Goal: Information Seeking & Learning: Learn about a topic

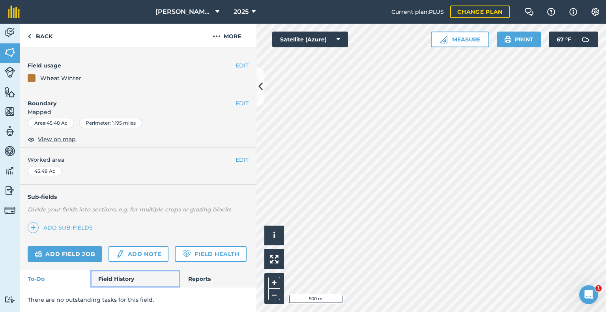
click at [128, 281] on link "Field History" at bounding box center [134, 278] width 89 height 17
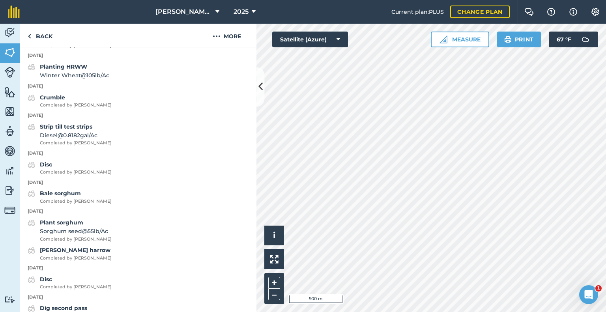
scroll to position [356, 0]
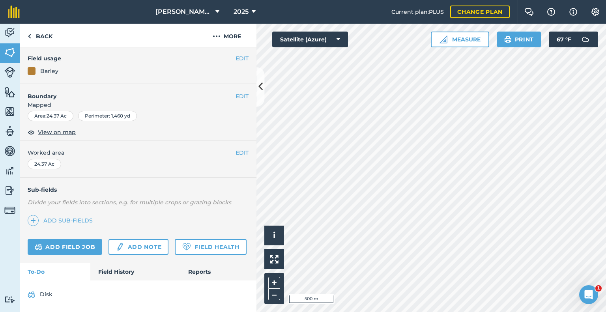
scroll to position [87, 0]
click at [123, 270] on link "Field History" at bounding box center [134, 271] width 89 height 17
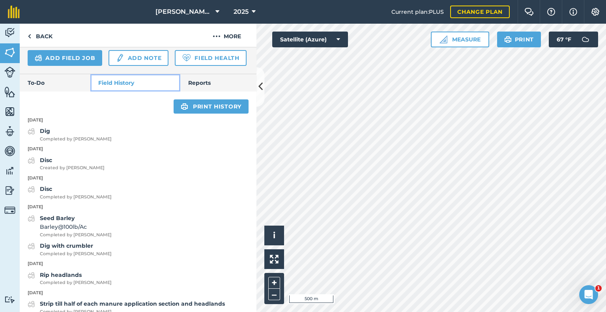
scroll to position [323, 0]
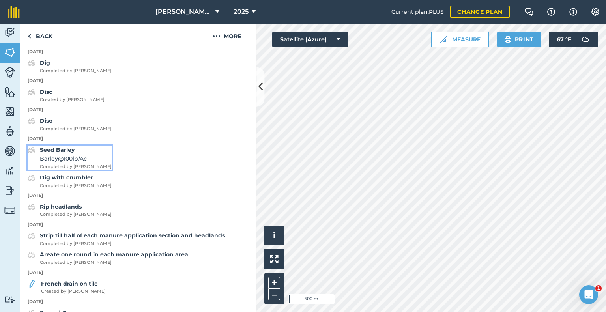
click at [75, 170] on div "Seed [PERSON_NAME] @ 100 lb / Ac Completed by [PERSON_NAME]" at bounding box center [76, 157] width 72 height 24
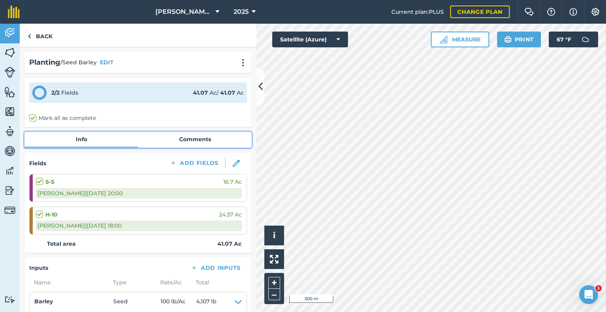
click at [173, 142] on link "Comments" at bounding box center [195, 139] width 114 height 15
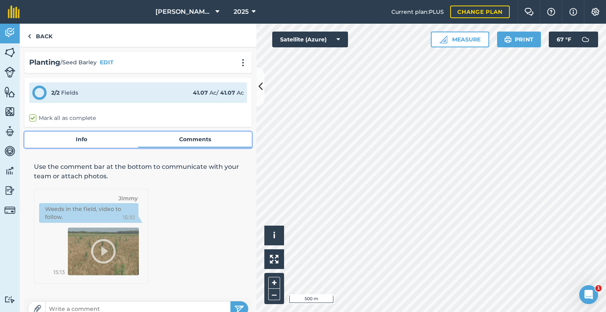
click at [86, 142] on link "Info" at bounding box center [81, 139] width 114 height 15
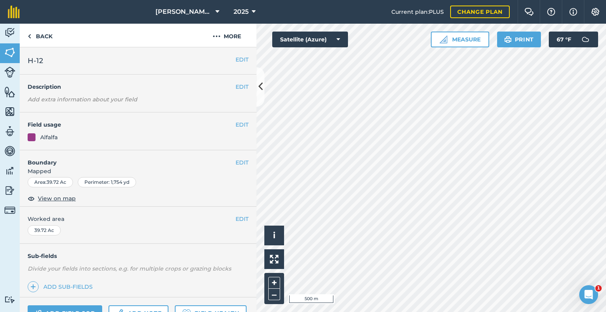
scroll to position [103, 0]
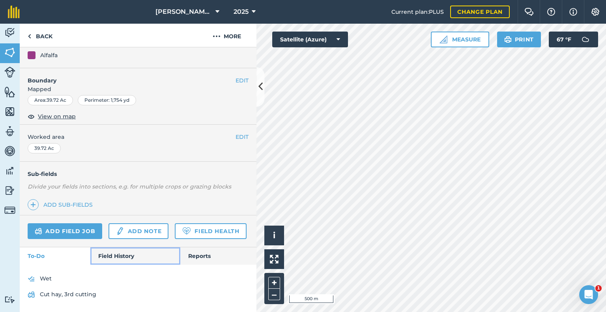
click at [118, 255] on link "Field History" at bounding box center [134, 255] width 89 height 17
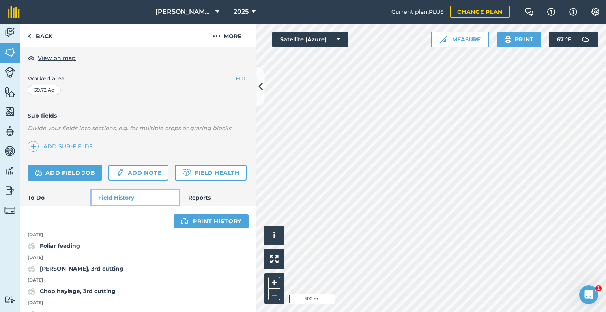
scroll to position [339, 0]
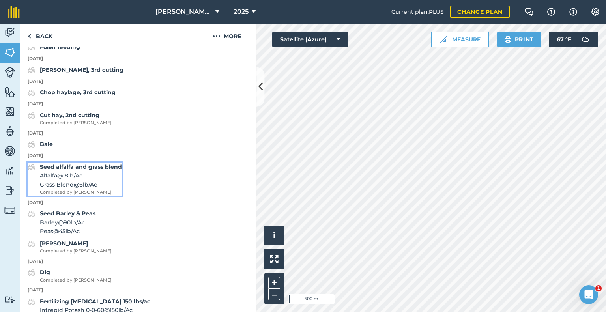
click at [93, 180] on span "Alfalfa @ 18 lb / Ac" at bounding box center [81, 175] width 82 height 9
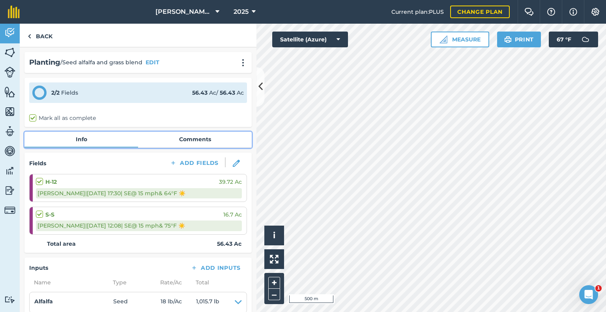
click at [172, 138] on link "Comments" at bounding box center [195, 139] width 114 height 15
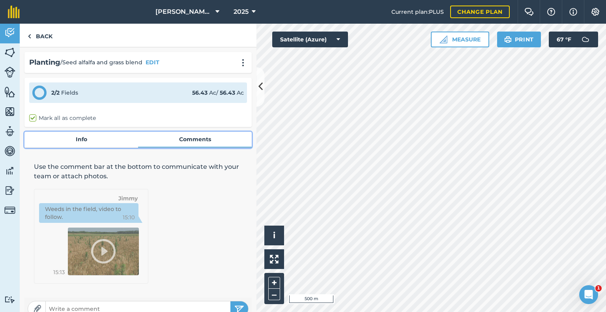
click at [81, 143] on link "Info" at bounding box center [81, 139] width 114 height 15
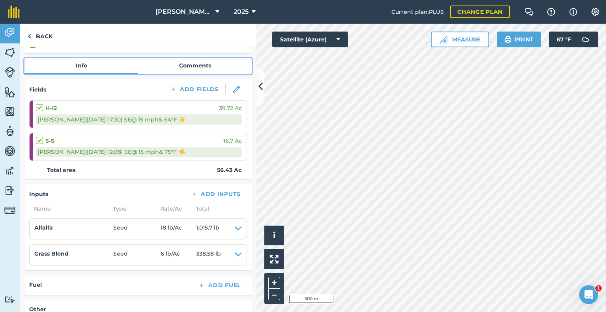
scroll to position [39, 0]
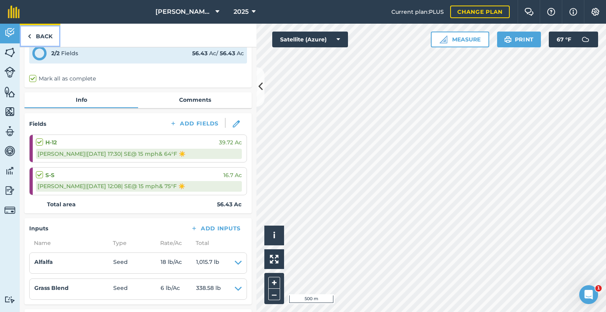
click at [33, 42] on link "Back" at bounding box center [40, 35] width 41 height 23
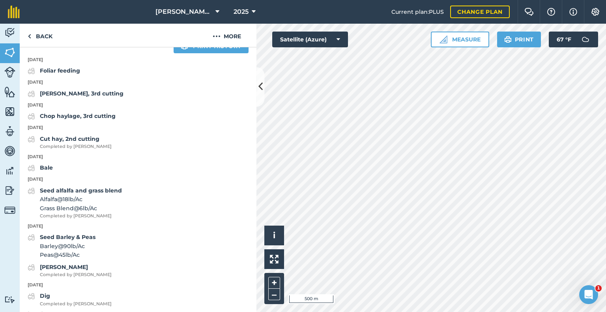
scroll to position [355, 0]
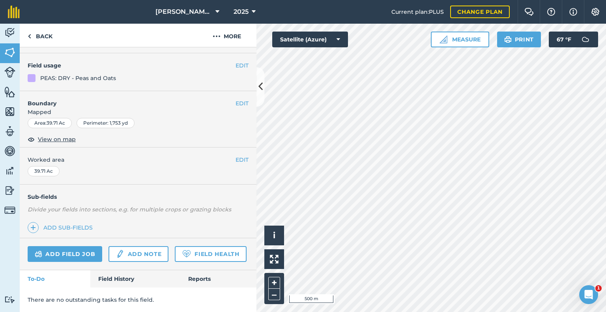
scroll to position [80, 0]
drag, startPoint x: 102, startPoint y: 279, endPoint x: 104, endPoint y: 274, distance: 5.3
click at [102, 279] on link "Field History" at bounding box center [134, 278] width 89 height 17
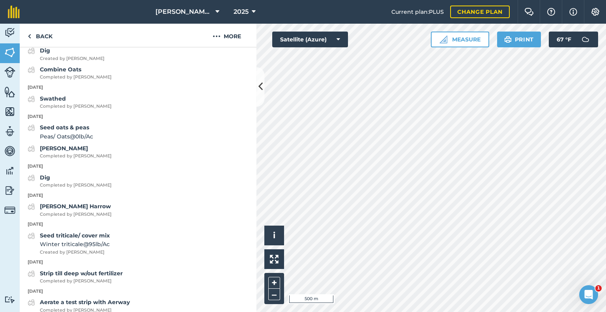
scroll to position [356, 0]
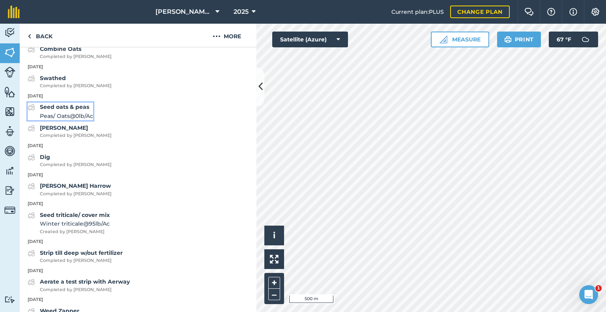
click at [83, 110] on strong "Seed oats & peas" at bounding box center [64, 106] width 49 height 7
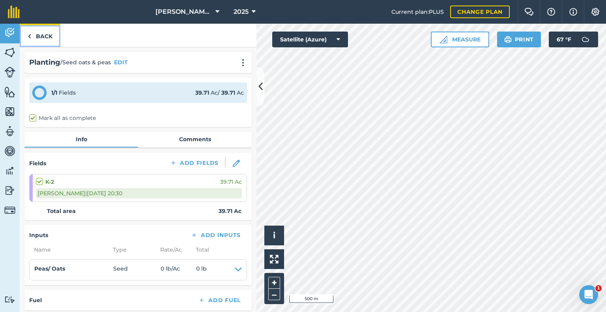
click at [33, 32] on link "Back" at bounding box center [40, 35] width 41 height 23
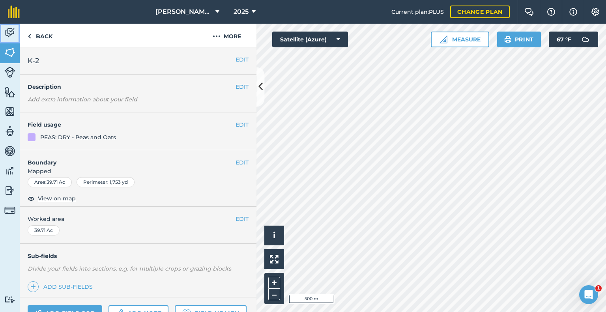
click at [9, 35] on img at bounding box center [9, 33] width 11 height 12
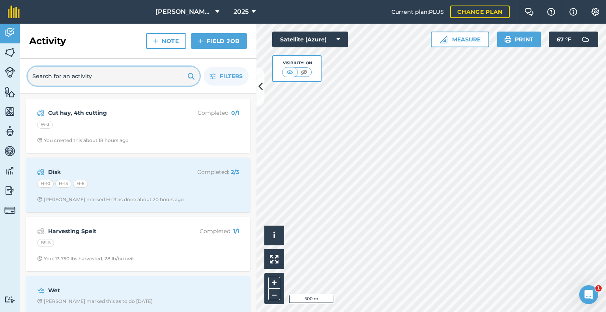
click at [82, 75] on input "text" at bounding box center [114, 76] width 172 height 19
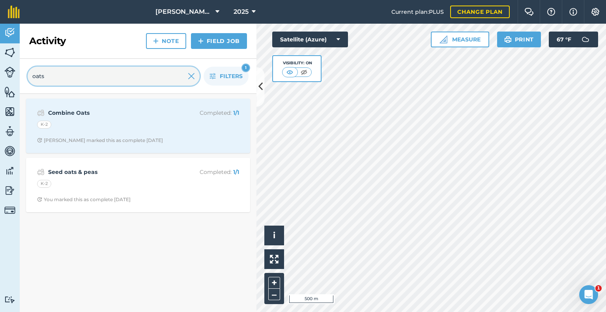
type input "oats"
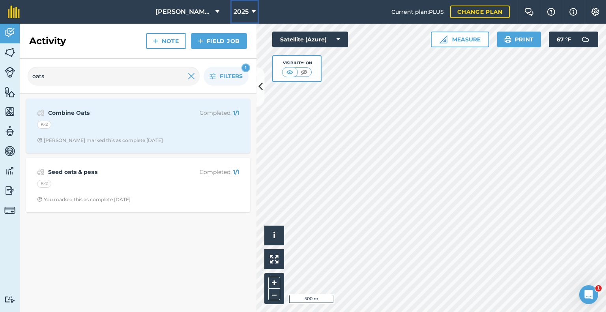
click at [249, 12] on button "2025" at bounding box center [244, 12] width 28 height 24
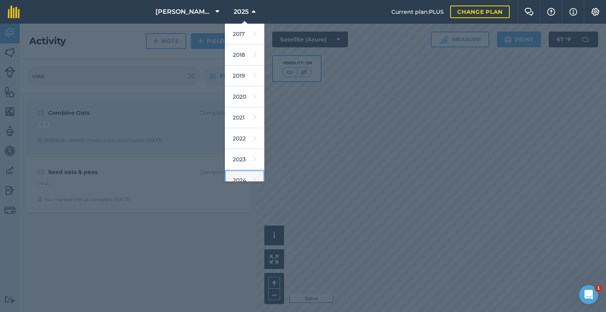
click at [243, 179] on link "2024" at bounding box center [244, 180] width 39 height 21
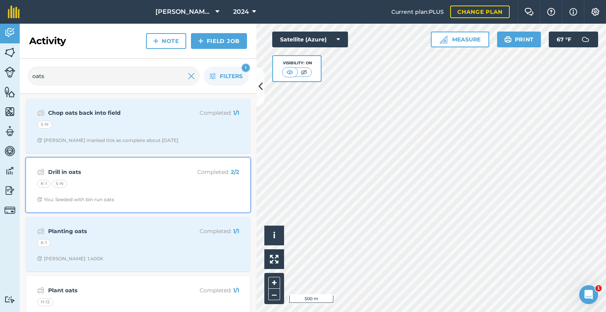
click at [119, 177] on div "Drill in oats Completed : 2 / 2 K-1 S-N You: Seeded with bin run oats" at bounding box center [138, 184] width 214 height 45
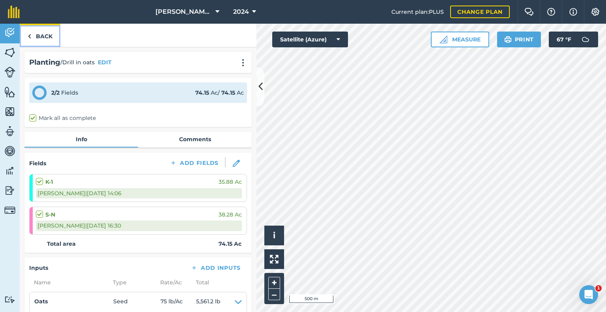
click at [44, 37] on link "Back" at bounding box center [40, 35] width 41 height 23
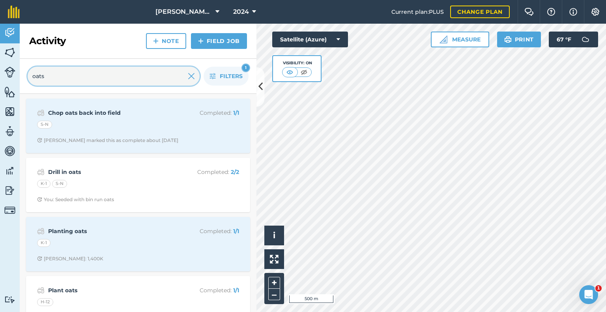
click at [80, 77] on input "oats" at bounding box center [114, 76] width 172 height 19
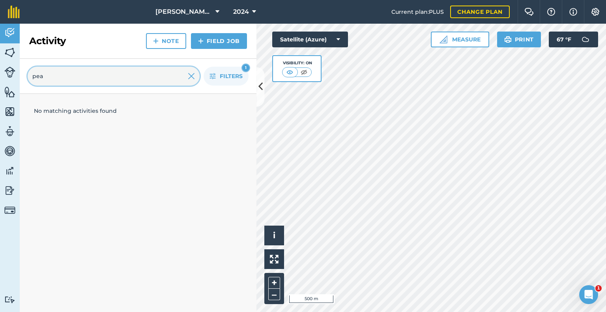
type input "pea"
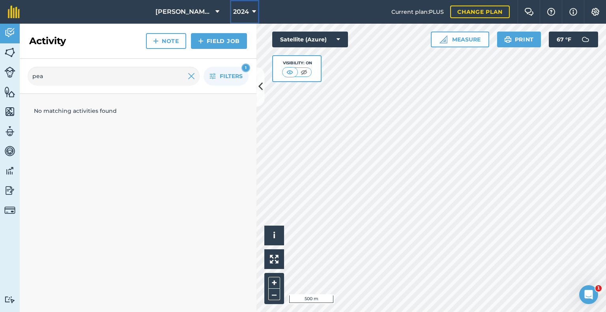
click at [253, 12] on icon at bounding box center [254, 11] width 4 height 9
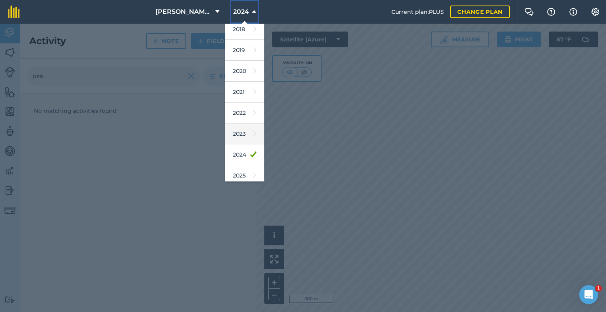
scroll to position [39, 0]
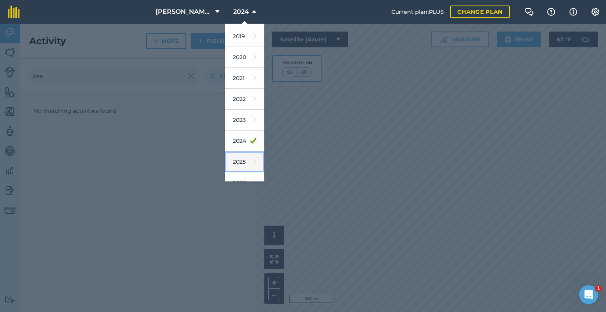
click at [243, 160] on link "2025" at bounding box center [244, 161] width 39 height 21
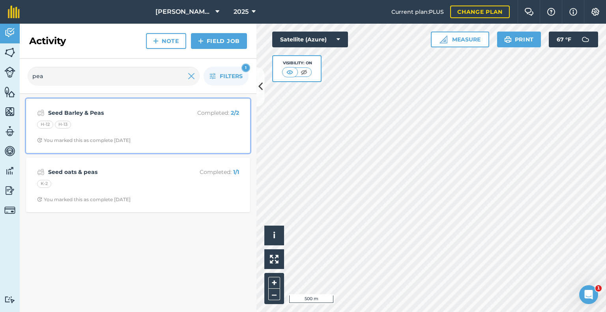
click at [138, 125] on div "H-12 H-13" at bounding box center [138, 126] width 202 height 10
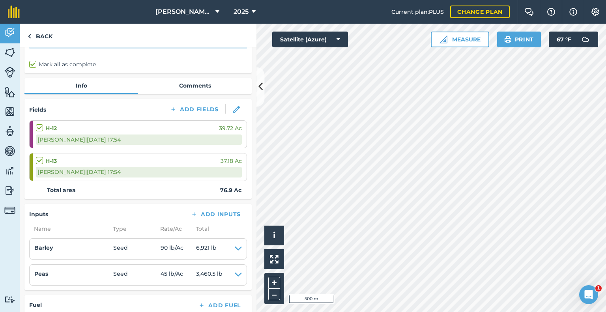
scroll to position [79, 0]
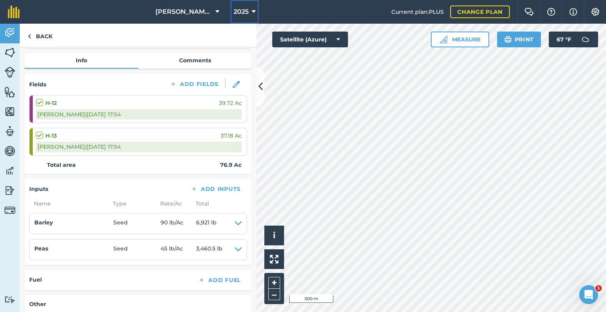
click at [248, 9] on button "2025" at bounding box center [244, 12] width 28 height 24
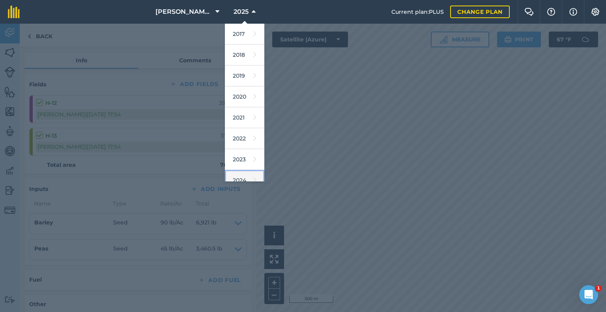
click at [244, 173] on link "2024" at bounding box center [244, 180] width 39 height 21
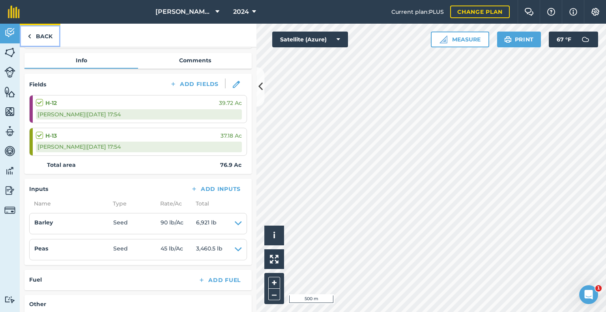
click at [51, 40] on link "Back" at bounding box center [40, 35] width 41 height 23
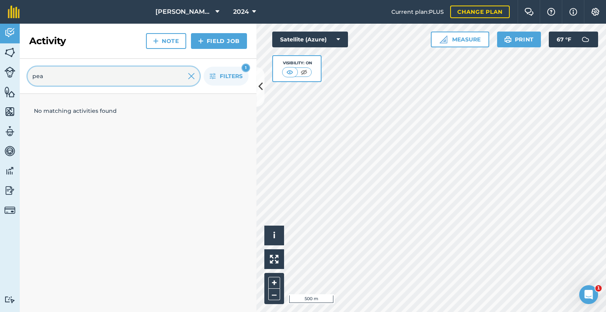
click at [99, 78] on input "pea" at bounding box center [114, 76] width 172 height 19
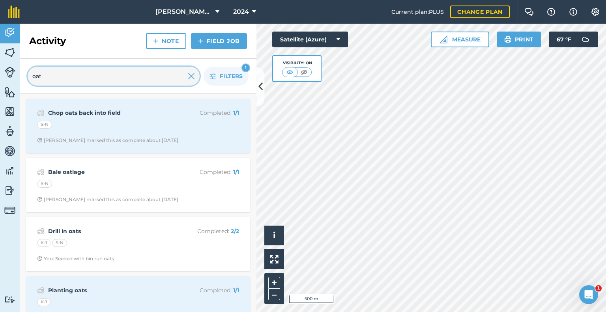
type input "oat"
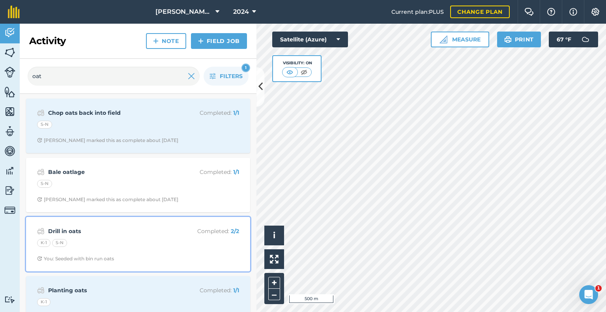
click at [115, 240] on div "K-1 S-N" at bounding box center [138, 244] width 202 height 10
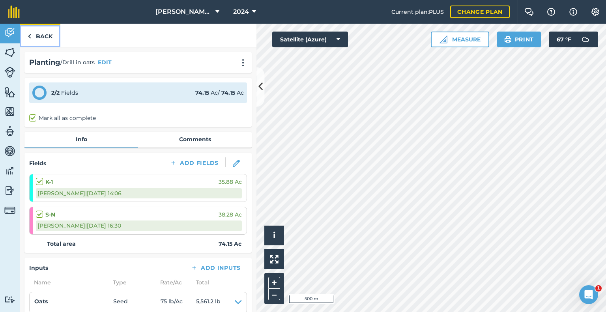
click at [49, 39] on link "Back" at bounding box center [40, 35] width 41 height 23
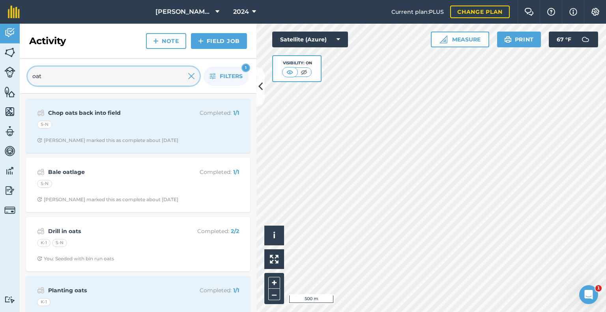
click at [84, 81] on input "oat" at bounding box center [114, 76] width 172 height 19
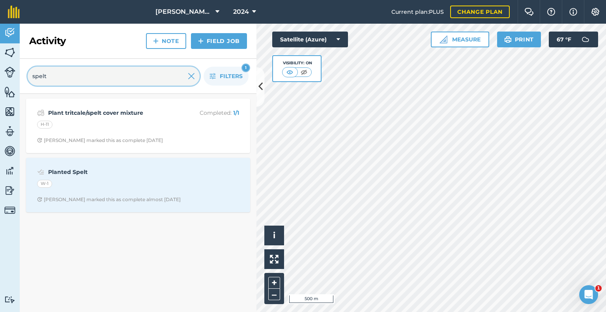
type input "spelt"
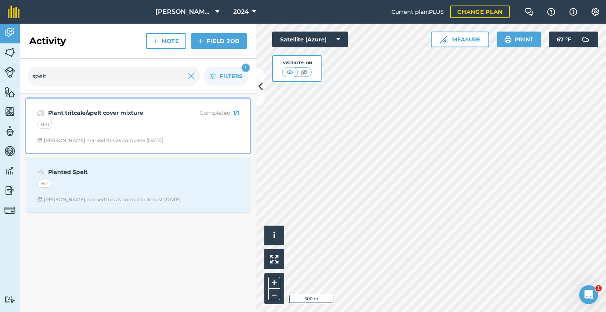
click at [131, 118] on div "Plant tritcale/spelt cover mixture Completed : 1 / 1 H-11 [PERSON_NAME] marked …" at bounding box center [138, 125] width 214 height 45
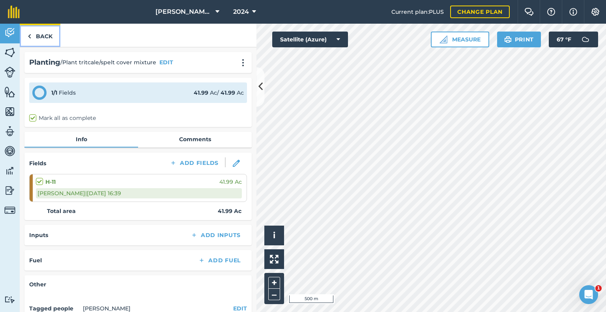
click at [42, 36] on link "Back" at bounding box center [40, 35] width 41 height 23
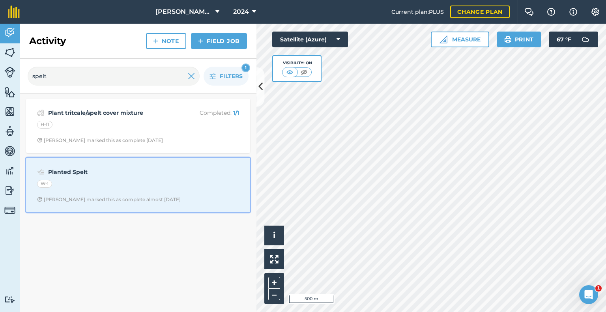
click at [115, 180] on div "W-1" at bounding box center [138, 185] width 202 height 10
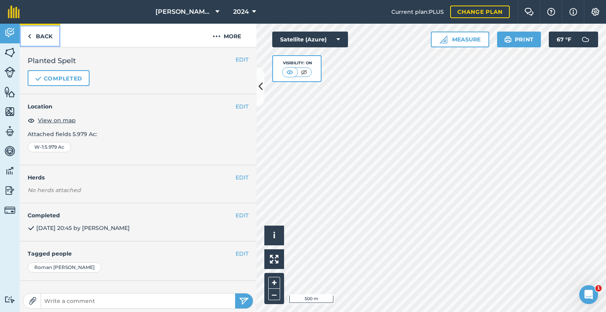
click at [43, 38] on link "Back" at bounding box center [40, 35] width 41 height 23
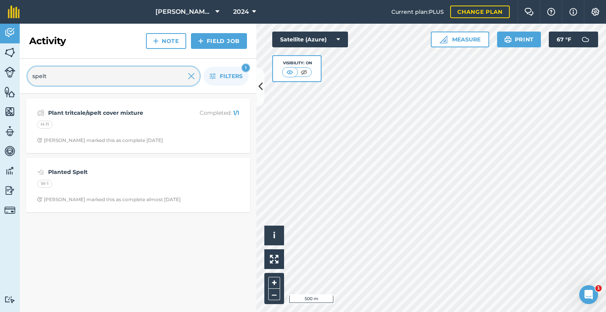
click at [87, 73] on input "spelt" at bounding box center [114, 76] width 172 height 19
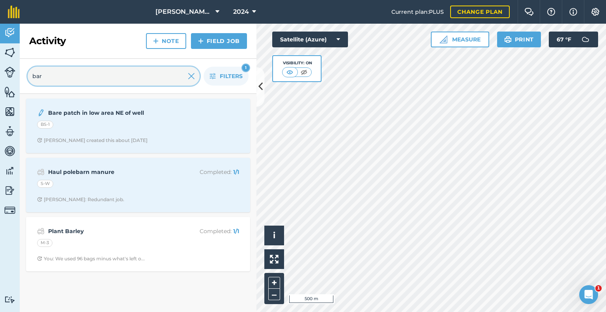
type input "bar"
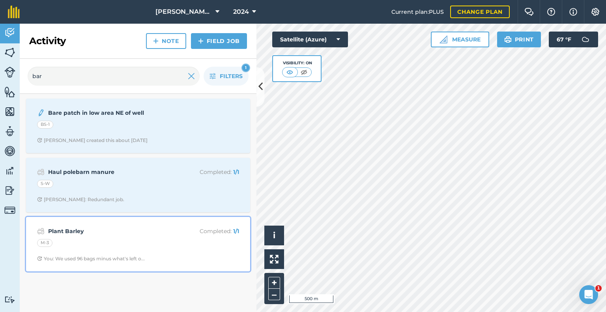
drag, startPoint x: 145, startPoint y: 265, endPoint x: 148, endPoint y: 250, distance: 14.9
click at [145, 264] on div "Plant Barley Completed : 1 / 1 M-3 You: We used 96 bags minus what's left o..." at bounding box center [138, 244] width 214 height 45
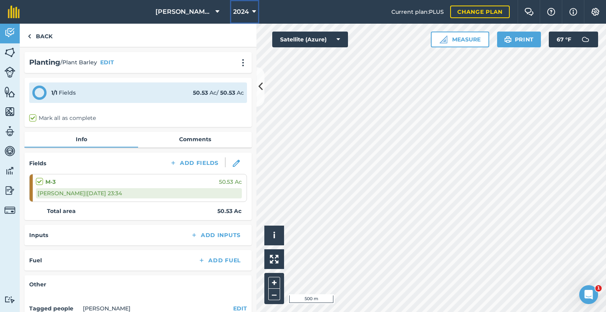
click at [246, 13] on span "2024" at bounding box center [241, 11] width 16 height 9
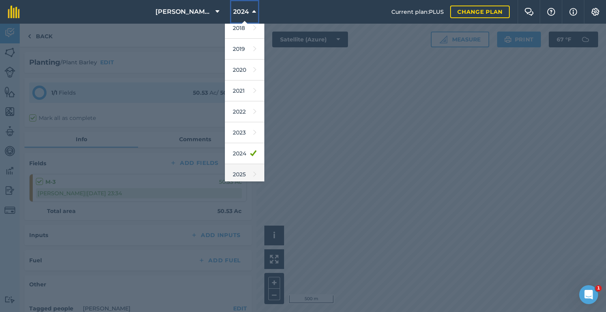
scroll to position [39, 0]
click at [240, 160] on link "2025" at bounding box center [244, 161] width 39 height 21
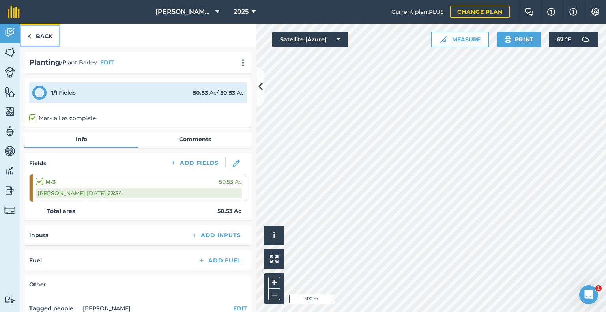
click at [52, 42] on link "Back" at bounding box center [40, 35] width 41 height 23
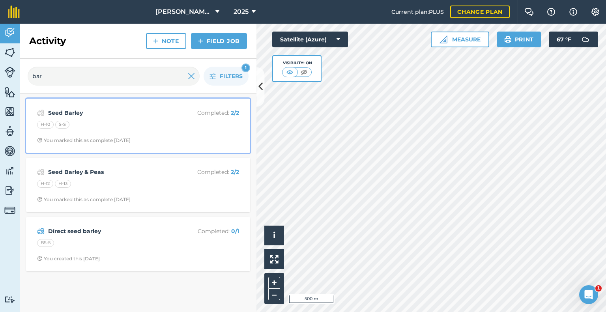
click at [112, 112] on strong "Seed Barley" at bounding box center [110, 112] width 125 height 9
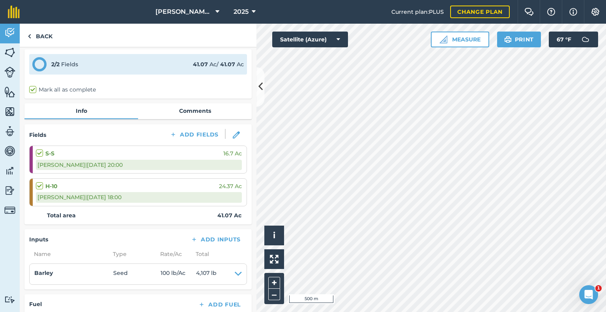
scroll to position [79, 0]
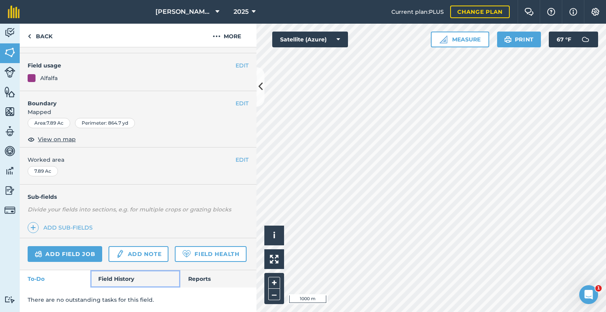
click at [115, 278] on link "Field History" at bounding box center [134, 278] width 89 height 17
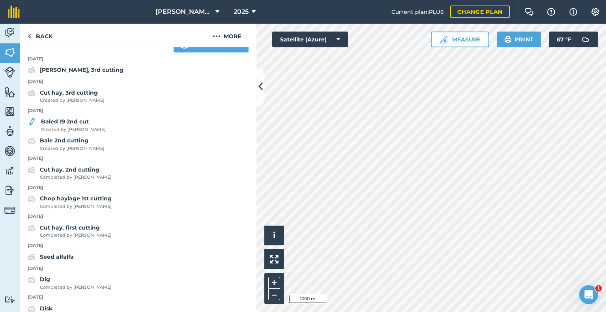
scroll to position [317, 0]
click at [52, 260] on strong "Seed alfalfa" at bounding box center [57, 256] width 34 height 7
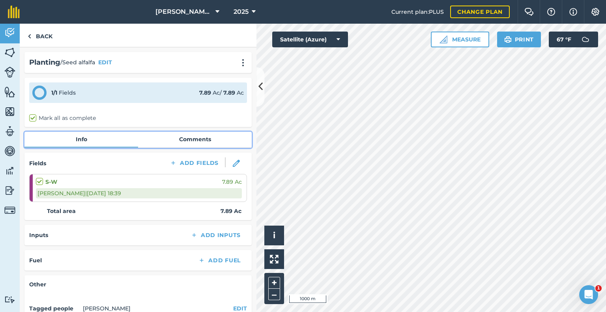
click at [182, 135] on link "Comments" at bounding box center [195, 139] width 114 height 15
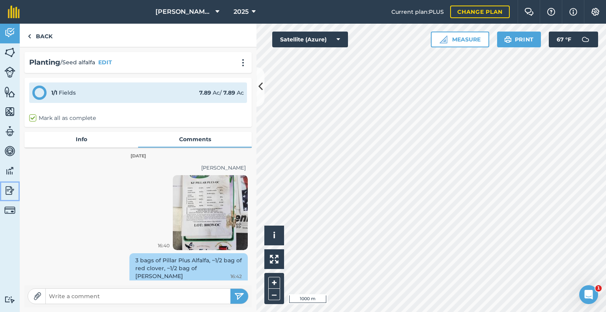
click at [12, 191] on img at bounding box center [9, 191] width 11 height 12
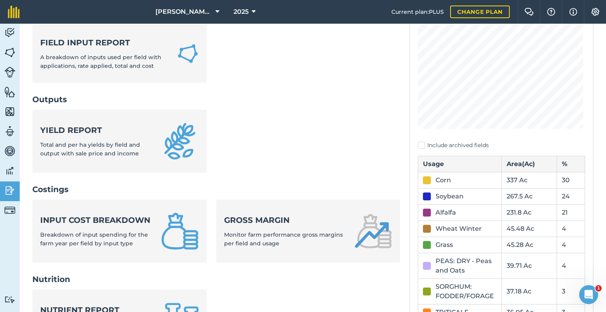
scroll to position [158, 0]
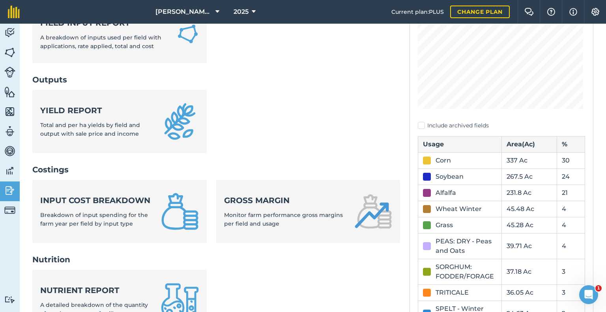
click at [456, 274] on div "SORGHUM: FODDER/FORAGE" at bounding box center [465, 271] width 61 height 19
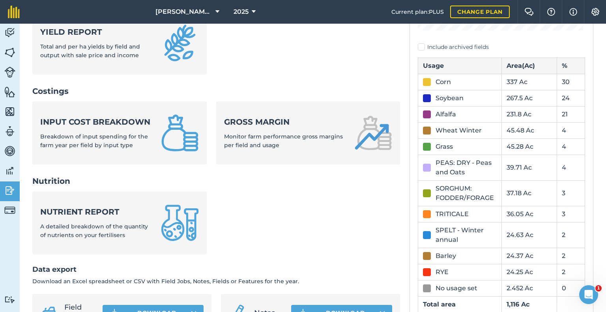
scroll to position [237, 0]
click at [438, 192] on div "SORGHUM: FODDER/FORAGE" at bounding box center [465, 192] width 61 height 19
click at [6, 34] on img at bounding box center [9, 33] width 11 height 12
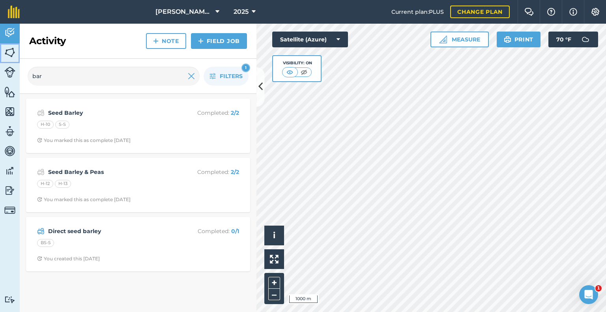
click at [6, 48] on img at bounding box center [9, 53] width 11 height 12
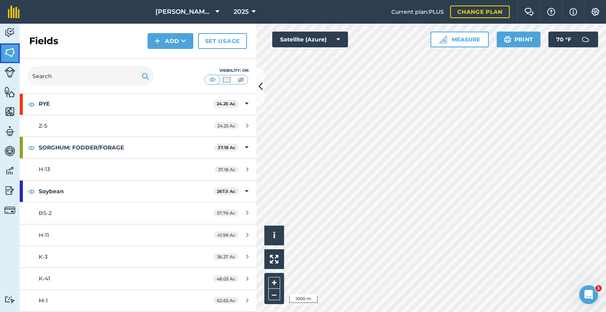
scroll to position [448, 0]
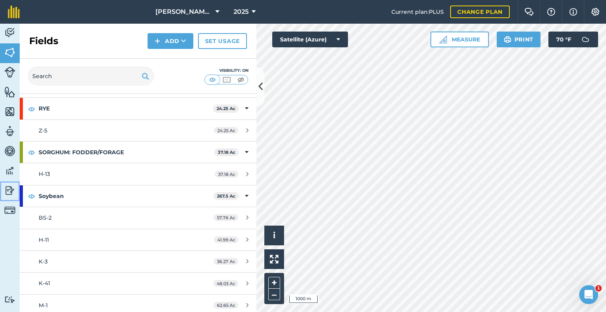
click at [9, 193] on img at bounding box center [9, 191] width 11 height 12
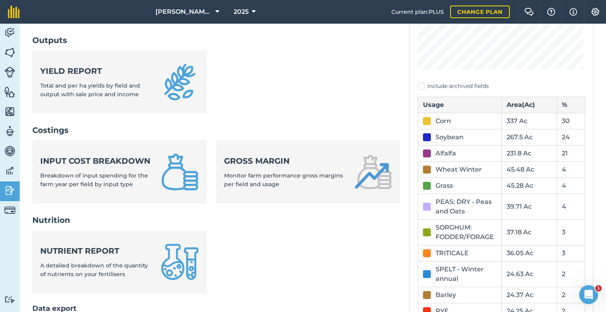
scroll to position [237, 0]
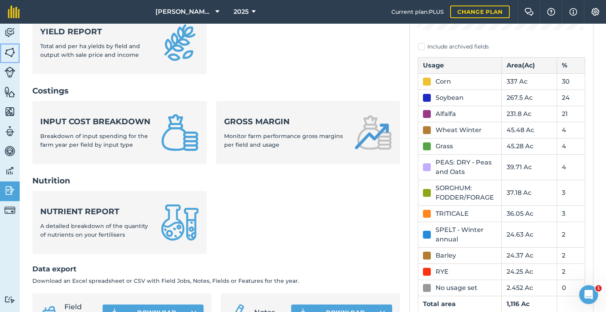
click at [11, 44] on link "Fields" at bounding box center [10, 53] width 20 height 20
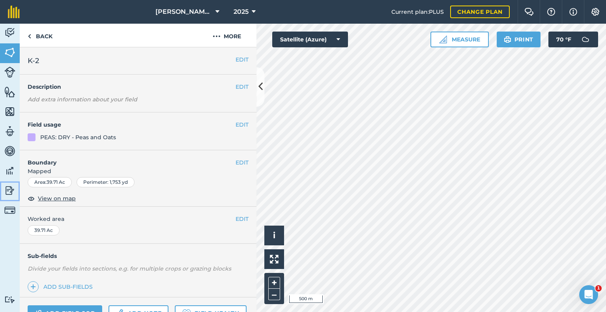
click at [13, 195] on img at bounding box center [9, 191] width 11 height 12
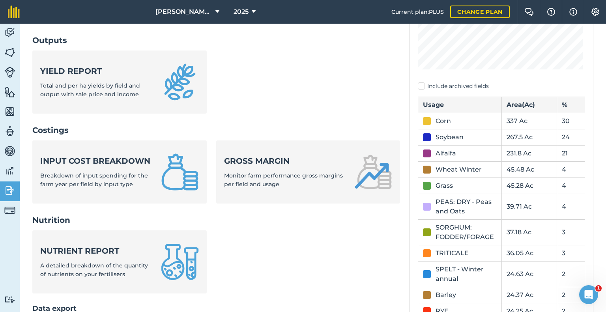
scroll to position [237, 0]
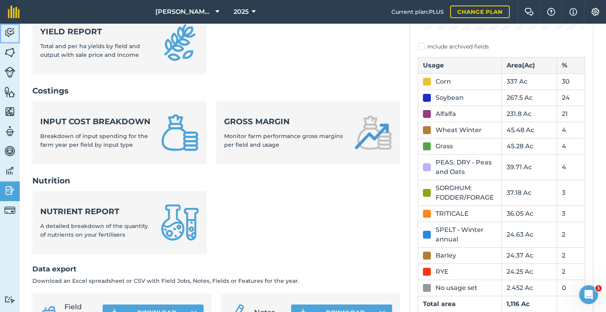
click at [13, 30] on img at bounding box center [9, 33] width 11 height 12
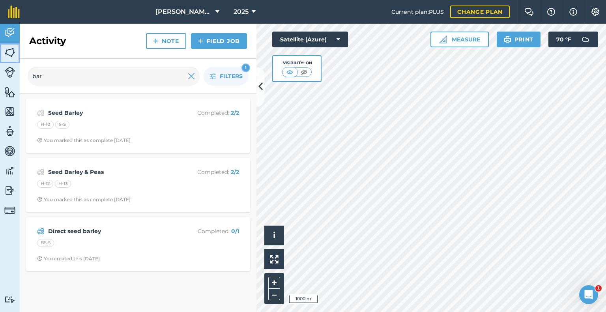
click at [13, 53] on img at bounding box center [9, 53] width 11 height 12
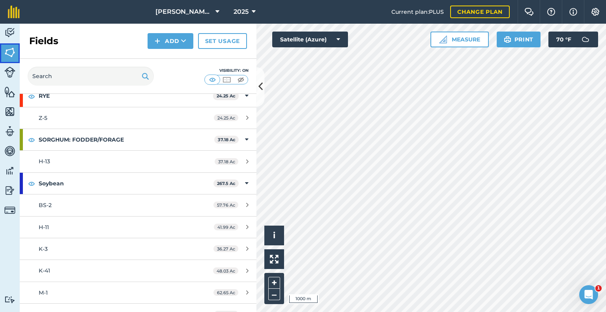
scroll to position [448, 0]
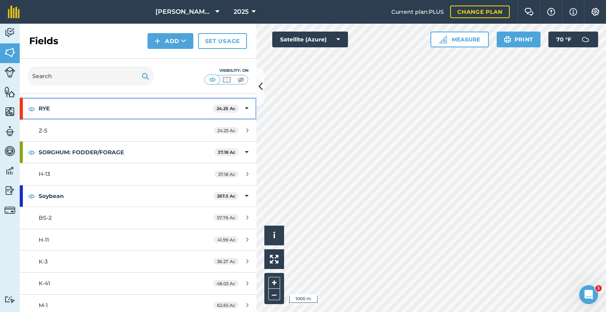
click at [245, 104] on icon at bounding box center [247, 108] width 4 height 9
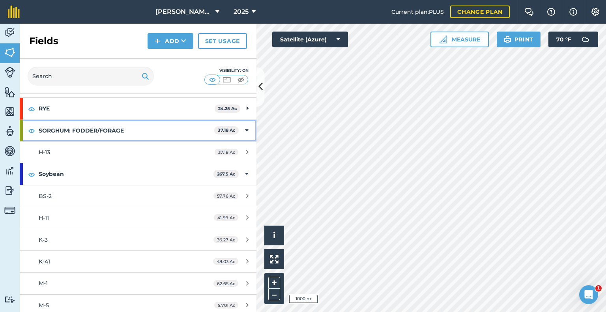
click at [245, 129] on icon at bounding box center [247, 130] width 4 height 9
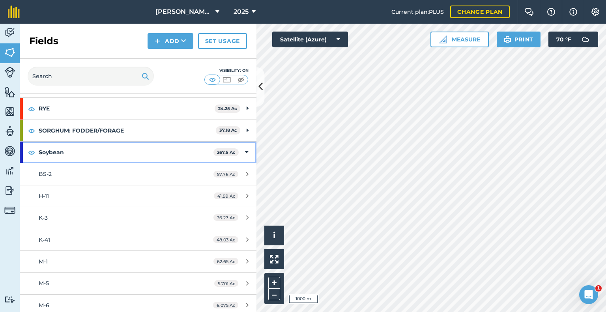
click at [245, 150] on icon at bounding box center [247, 152] width 4 height 9
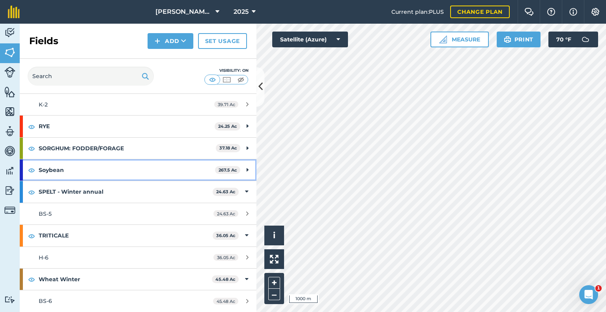
scroll to position [427, 0]
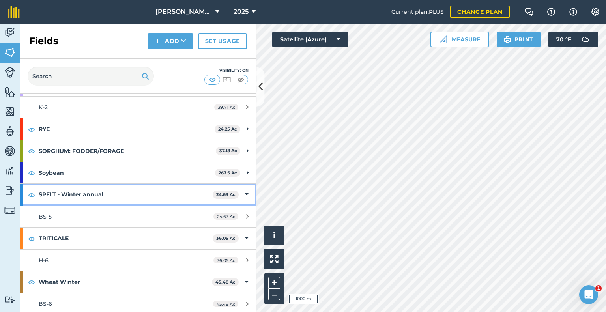
click at [245, 192] on icon at bounding box center [247, 194] width 4 height 9
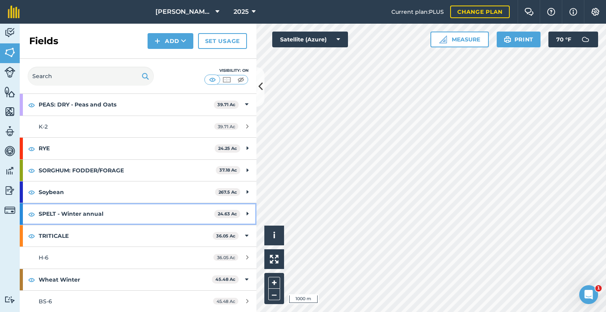
scroll to position [406, 0]
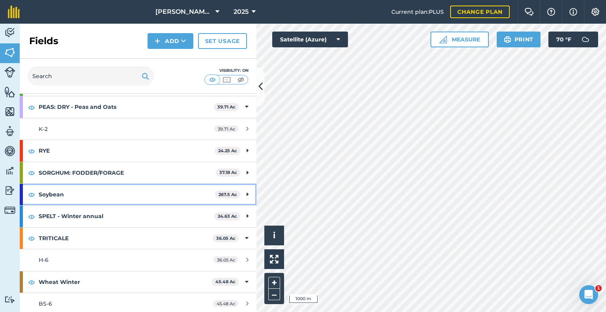
click at [246, 192] on icon at bounding box center [247, 194] width 2 height 9
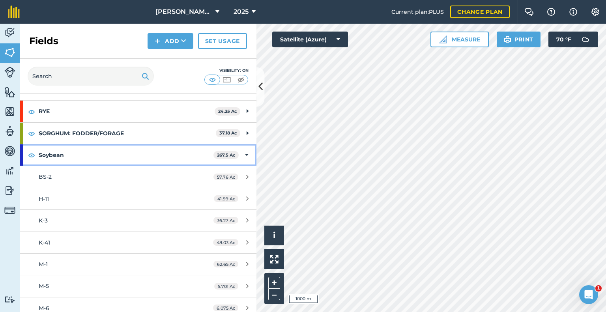
scroll to position [485, 0]
